Goal: Task Accomplishment & Management: Manage account settings

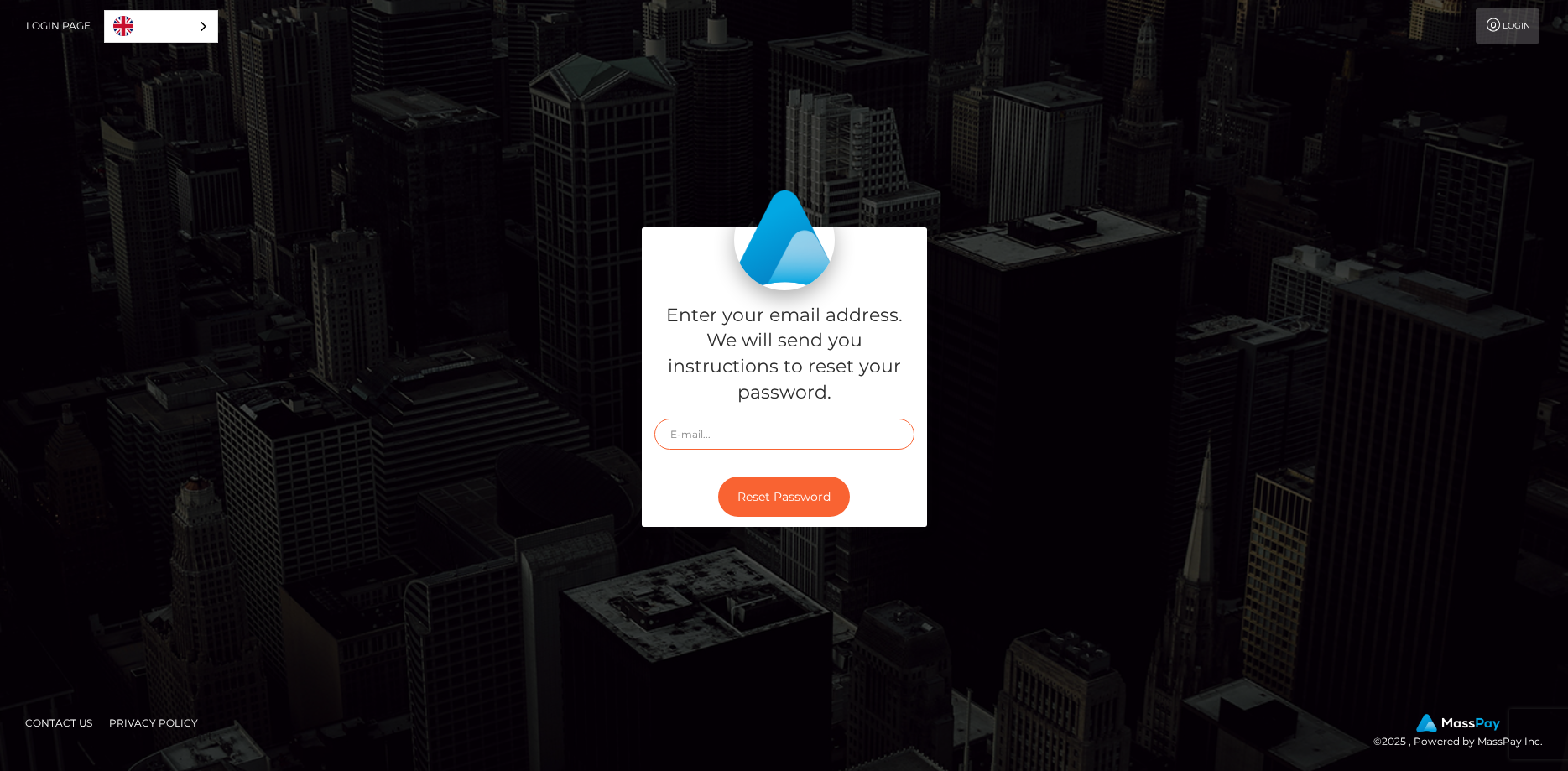
click at [710, 445] on input "text" at bounding box center [784, 435] width 261 height 31
type input "[EMAIL_ADDRESS][DOMAIN_NAME]"
click at [748, 488] on button "Reset Password" at bounding box center [784, 498] width 132 height 41
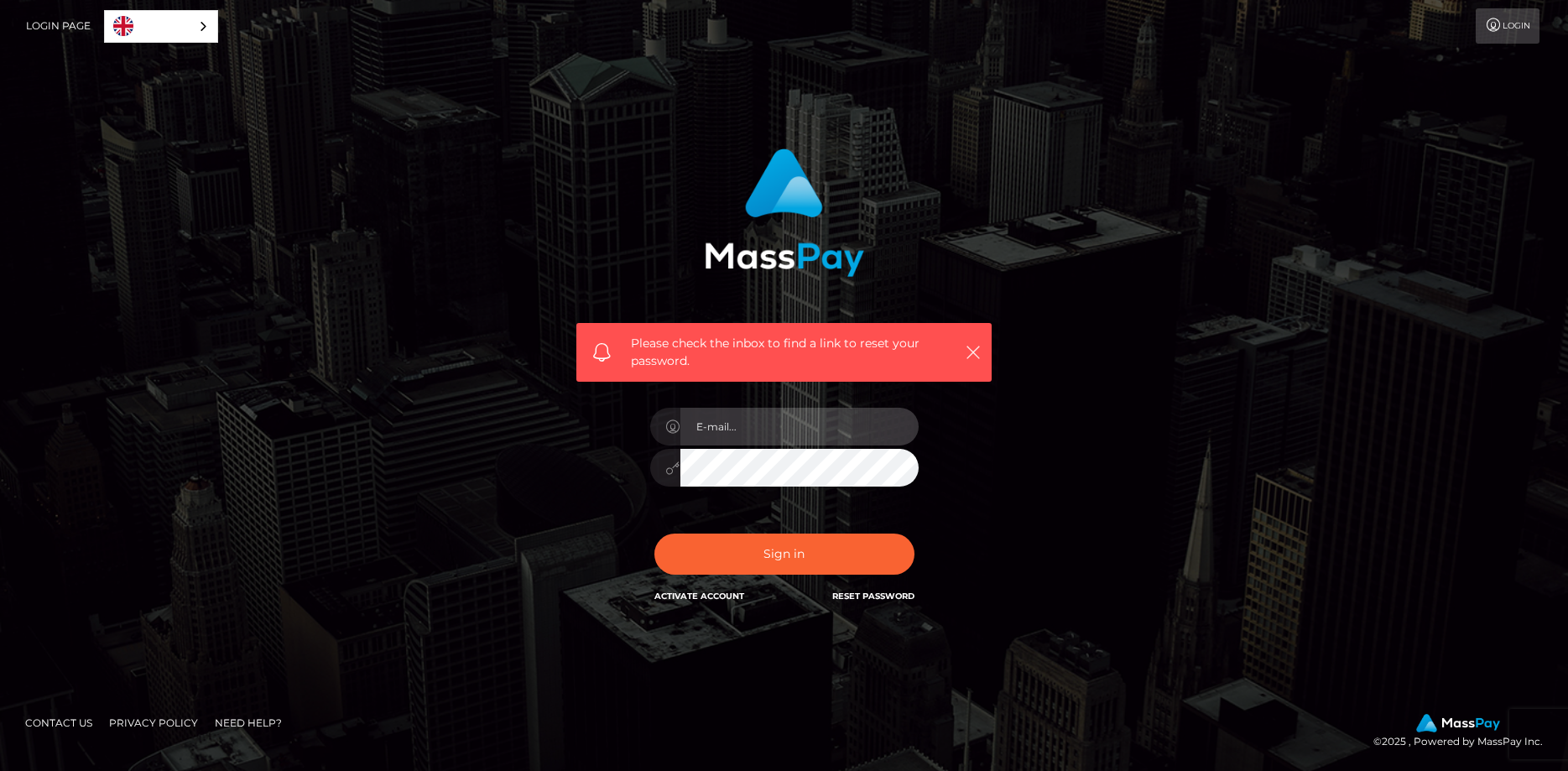
click at [741, 440] on input "email" at bounding box center [799, 427] width 238 height 37
type input "[EMAIL_ADDRESS][DOMAIN_NAME]"
click at [655, 534] on button "Sign in" at bounding box center [784, 555] width 261 height 41
